Goal: Information Seeking & Learning: Learn about a topic

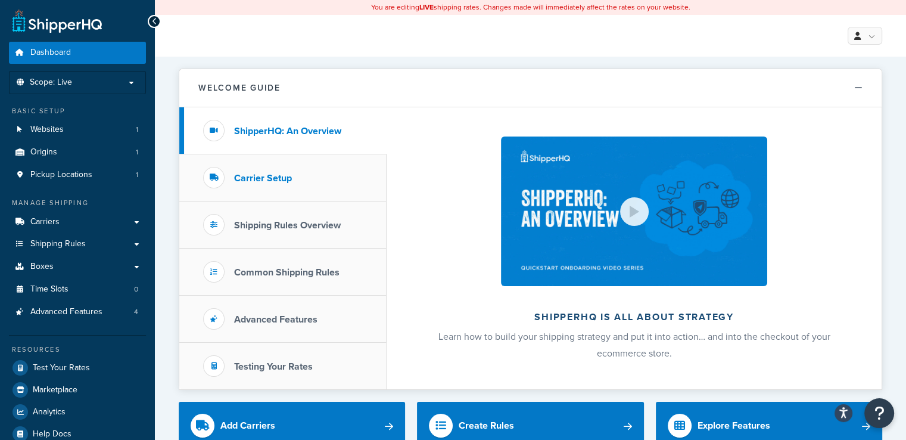
click at [284, 191] on li "Carrier Setup" at bounding box center [282, 177] width 207 height 47
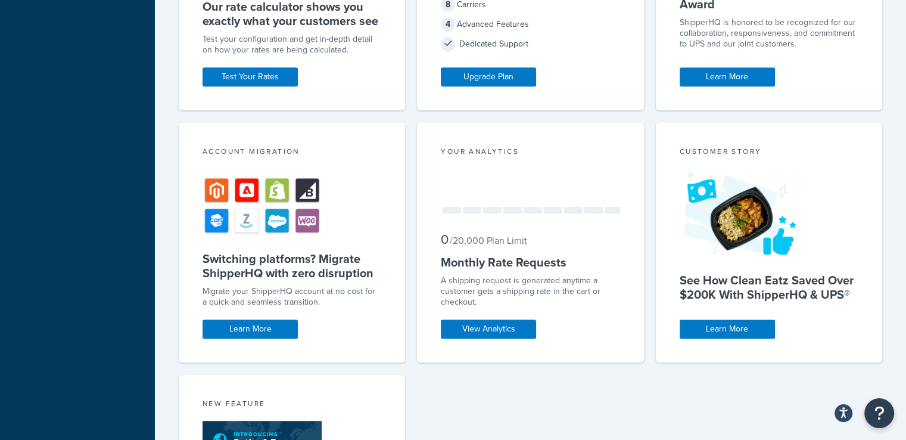
scroll to position [655, 0]
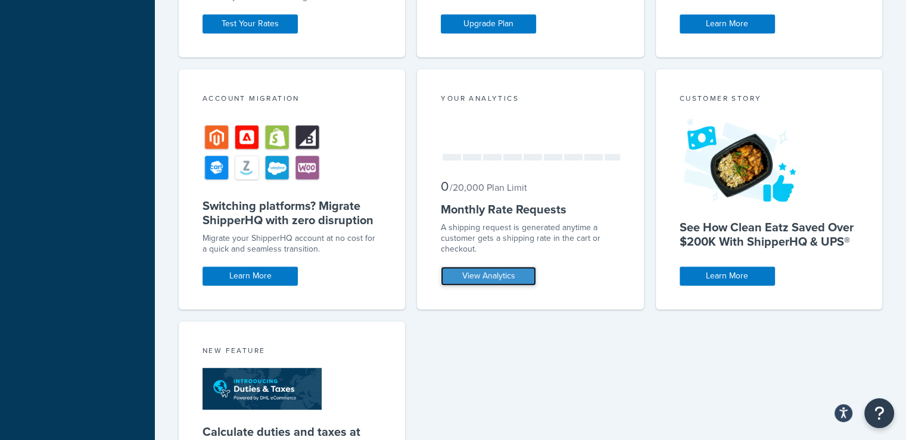
click at [512, 275] on link "View Analytics" at bounding box center [488, 275] width 95 height 19
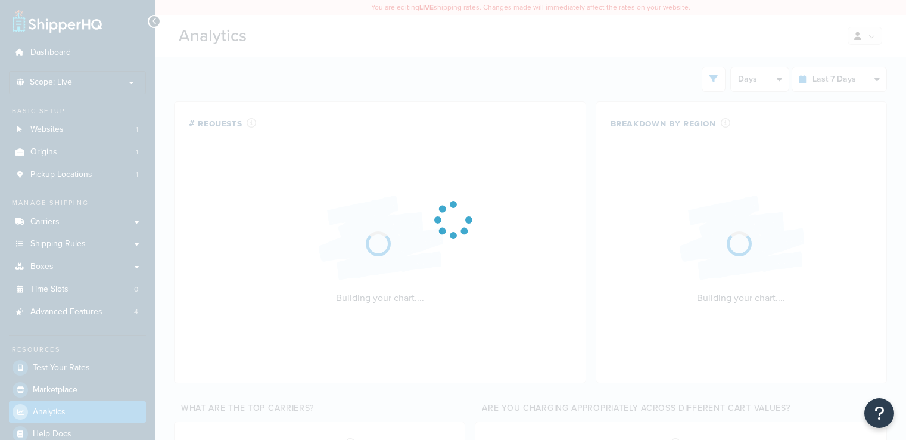
select select "last_7_days"
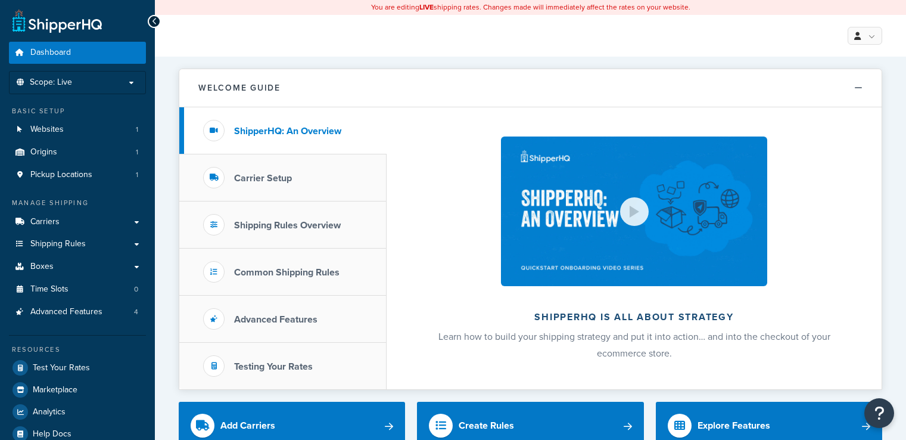
scroll to position [655, 0]
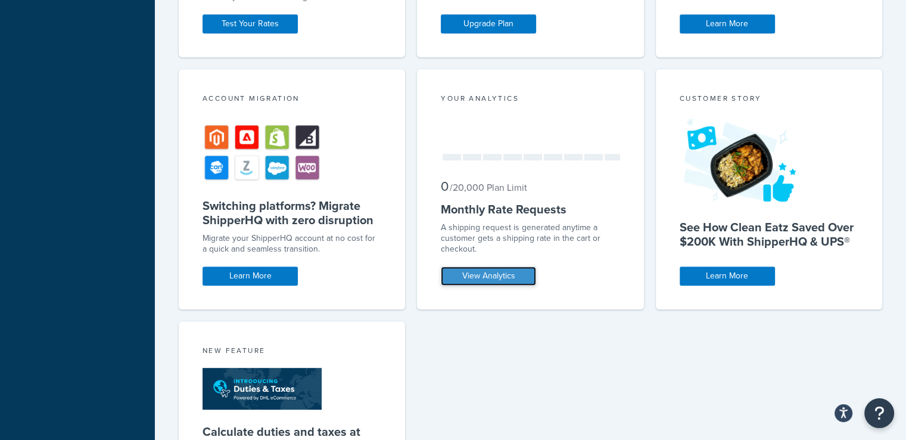
click at [534, 273] on link "View Analytics" at bounding box center [488, 275] width 95 height 19
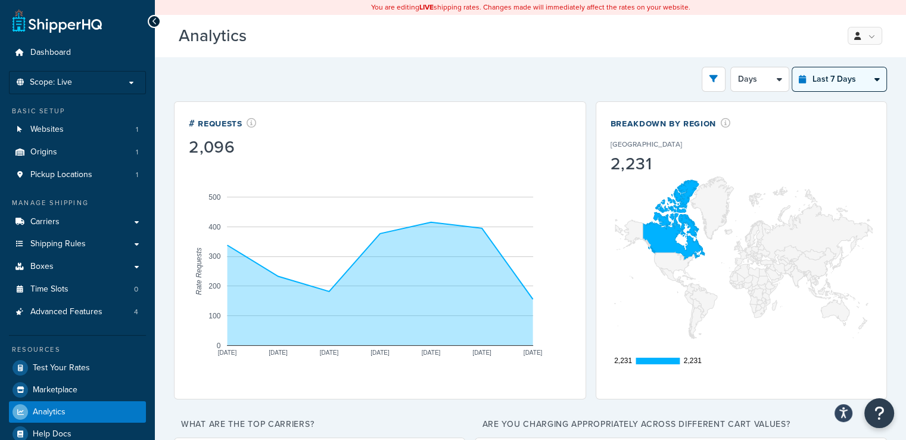
click at [814, 80] on select "Last 24 Hours Last 7 Days Last 30 Days Last 3 Months Last 6 Months Last 12 Mont…" at bounding box center [839, 79] width 94 height 24
select select "last_6_months"
click at [792, 67] on select "Last 24 Hours Last 7 Days Last 30 Days Last 3 Months Last 6 Months Last 12 Mont…" at bounding box center [839, 79] width 94 height 24
select select "1w"
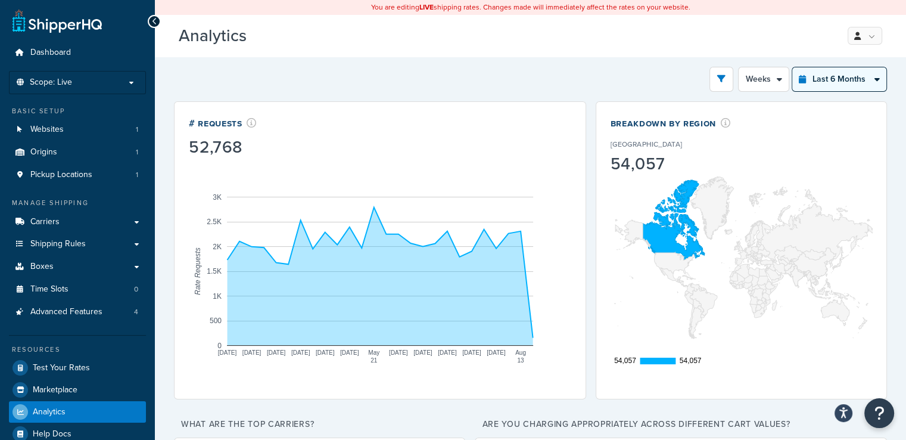
click at [836, 87] on select "Last 24 Hours Last 7 Days Last 30 Days Last 3 Months Last 6 Months Last 12 Mont…" at bounding box center [839, 79] width 94 height 24
select select "last_year"
click at [792, 67] on select "Last 24 Hours Last 7 Days Last 30 Days Last 3 Months Last 6 Months Last 12 Mont…" at bounding box center [839, 79] width 94 height 24
select select "1M"
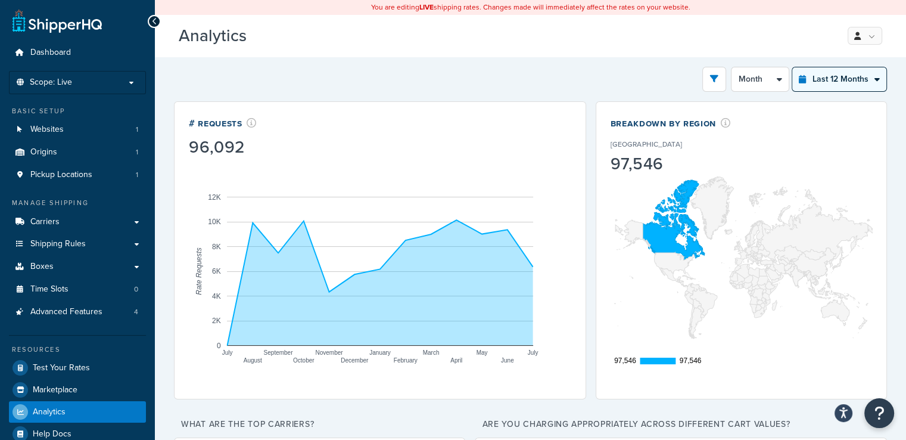
click at [851, 83] on select "Last 24 Hours Last 7 Days Last 30 Days Last 3 Months Last 6 Months Last 12 Mont…" at bounding box center [839, 79] width 94 height 24
click at [847, 78] on select "Last 24 Hours Last 7 Days Last 30 Days Last 3 Months Last 6 Months Last 12 Mont…" at bounding box center [839, 79] width 94 height 24
select select "last_24_hours"
click at [792, 67] on select "Last 24 Hours Last 7 Days Last 30 Days Last 3 Months Last 6 Months Last 12 Mont…" at bounding box center [839, 79] width 94 height 24
select select "1h"
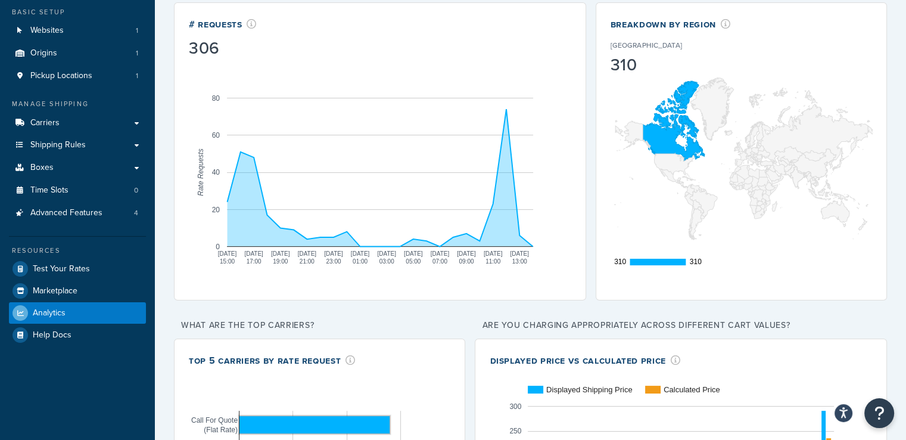
scroll to position [119, 0]
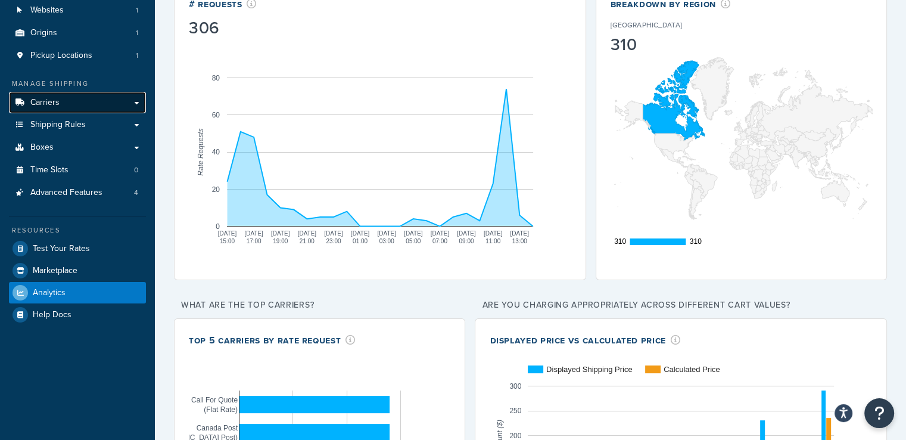
click at [50, 102] on span "Carriers" at bounding box center [44, 103] width 29 height 10
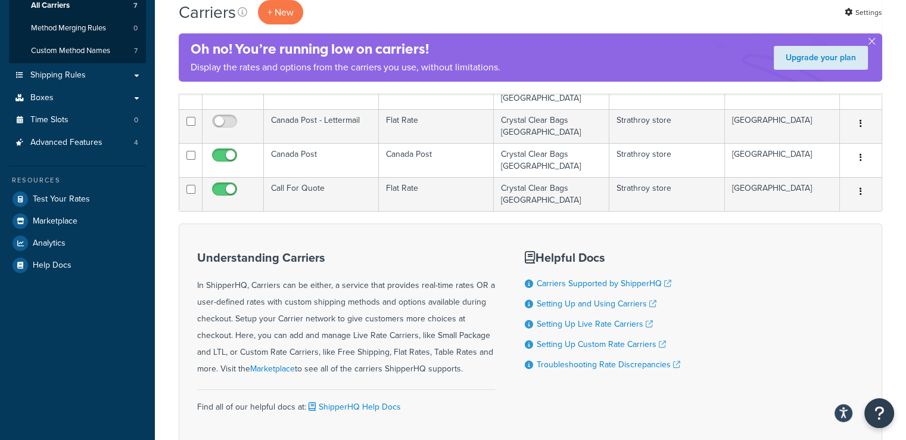
scroll to position [292, 0]
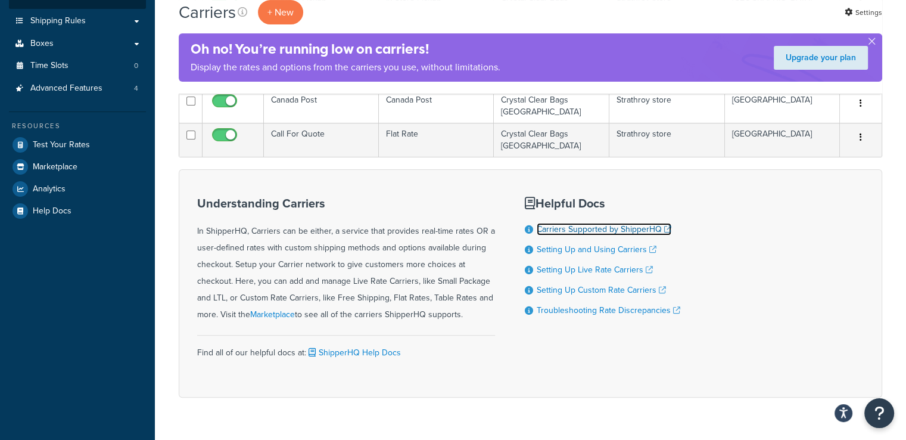
click at [583, 223] on link "Carriers Supported by ShipperHQ" at bounding box center [604, 229] width 135 height 13
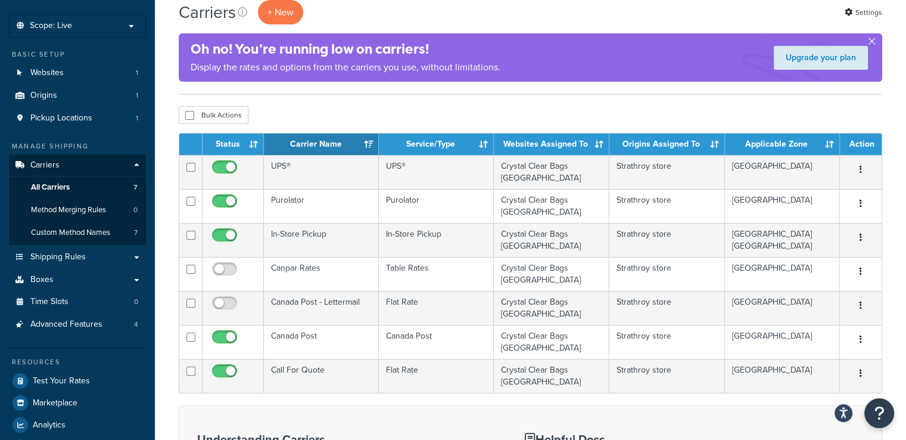
scroll to position [0, 0]
